Goal: Task Accomplishment & Management: Manage account settings

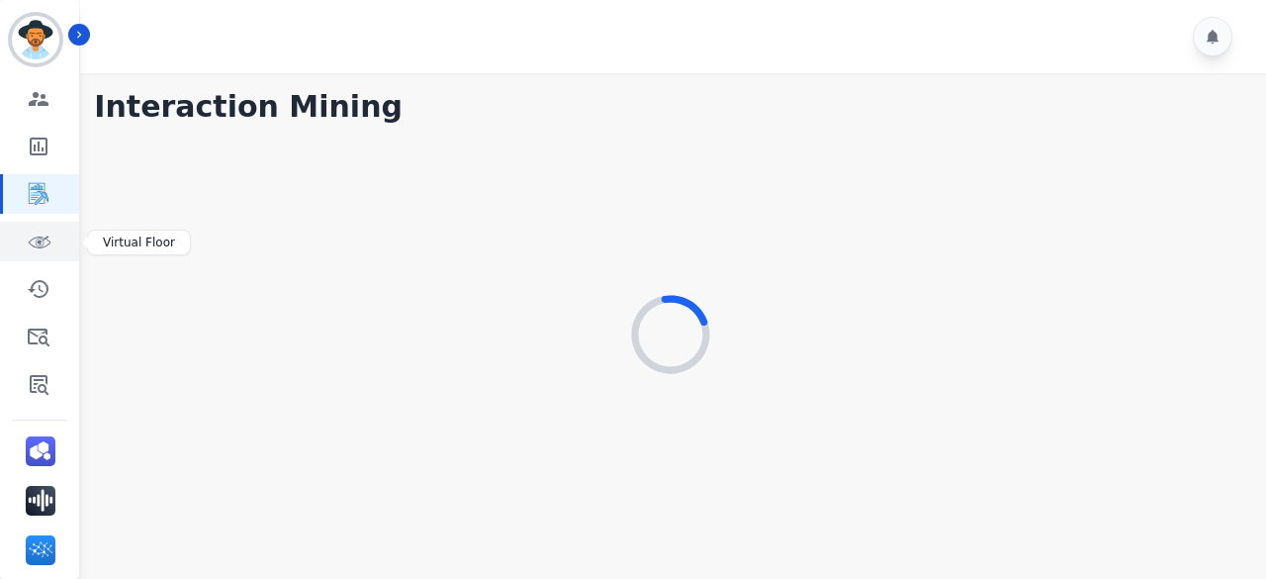
click at [51, 243] on link "Sidebar" at bounding box center [41, 242] width 76 height 40
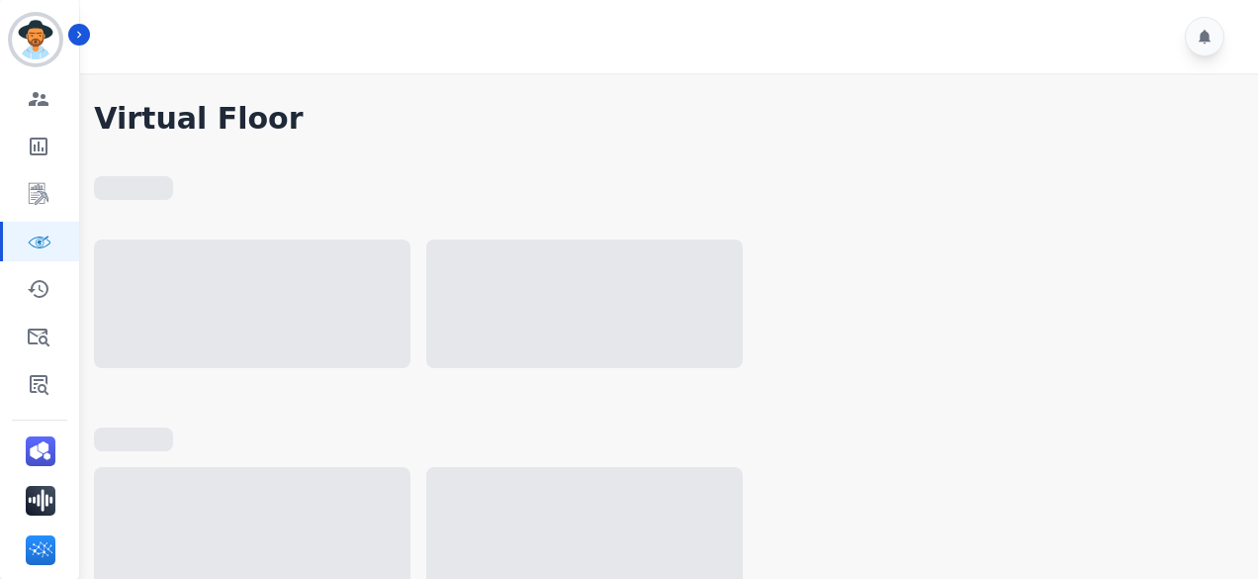
click at [1101, 45] on div at bounding box center [672, 36] width 1184 height 73
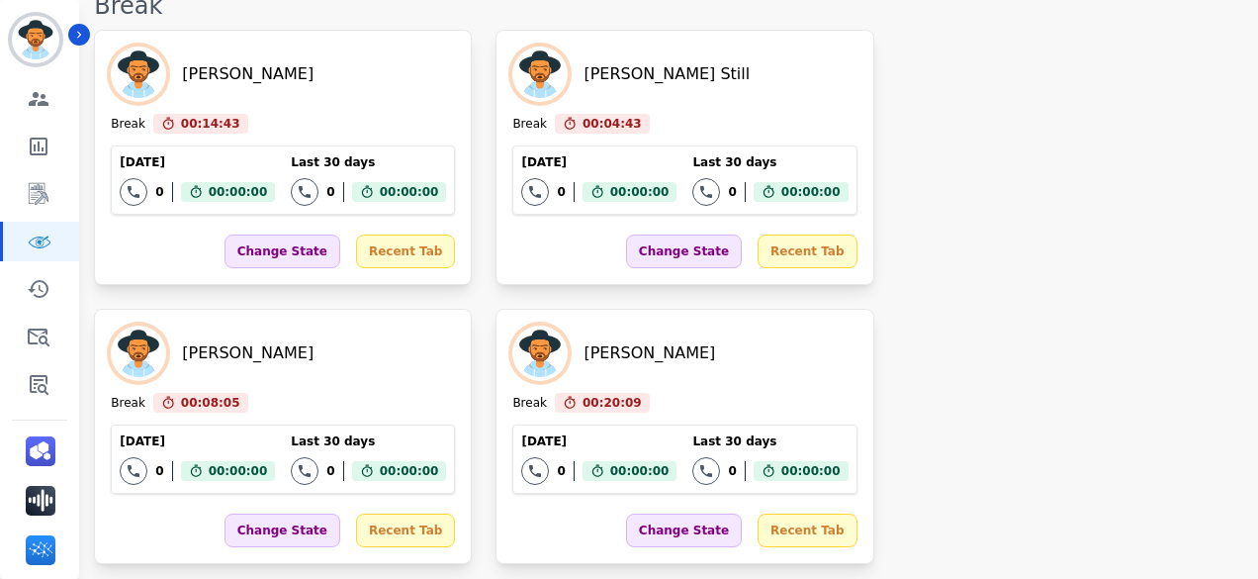
scroll to position [2077, 0]
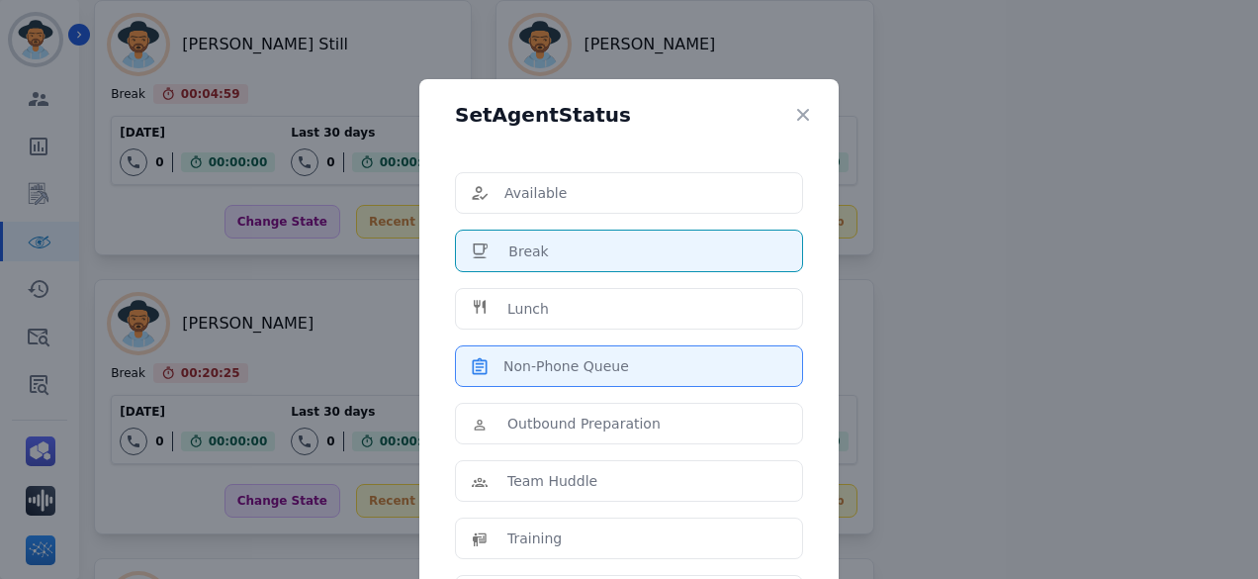
click at [713, 347] on li "Non-Phone Queue" at bounding box center [629, 366] width 348 height 42
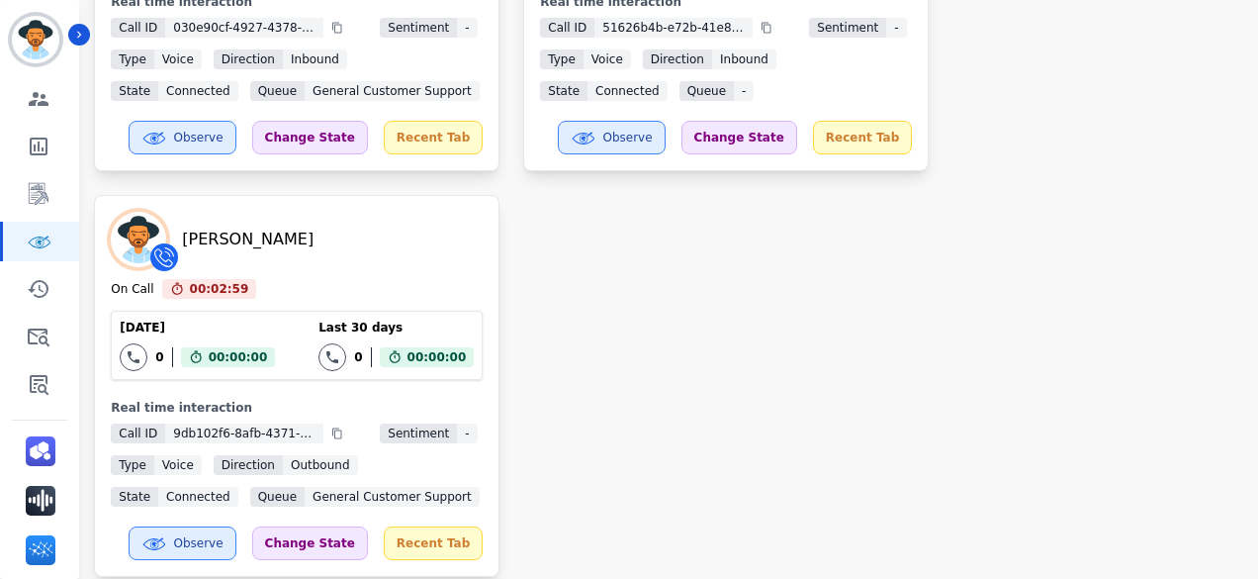
scroll to position [791, 0]
